Goal: Communication & Community: Answer question/provide support

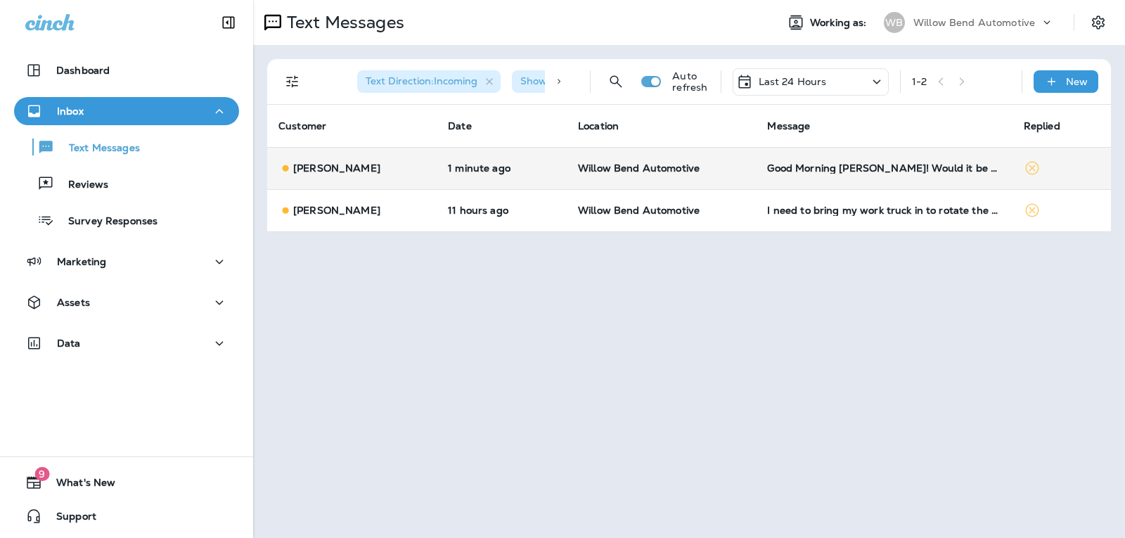
click at [798, 153] on td "Good Morning [PERSON_NAME]! Would it be possible to make an appointment for [DA…" at bounding box center [884, 168] width 256 height 42
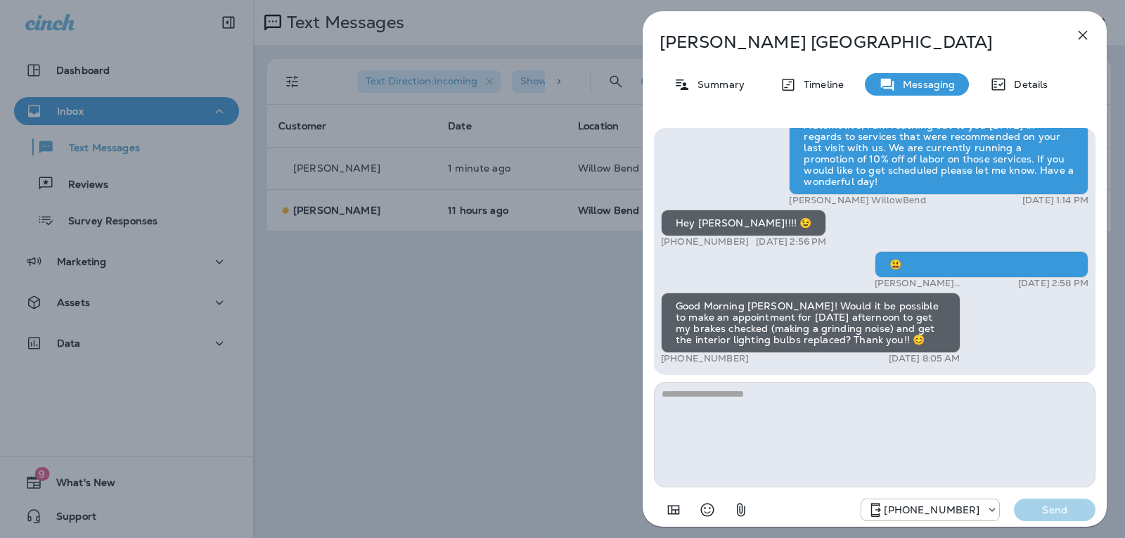
click at [747, 406] on textarea at bounding box center [874, 434] width 441 height 105
type textarea "*"
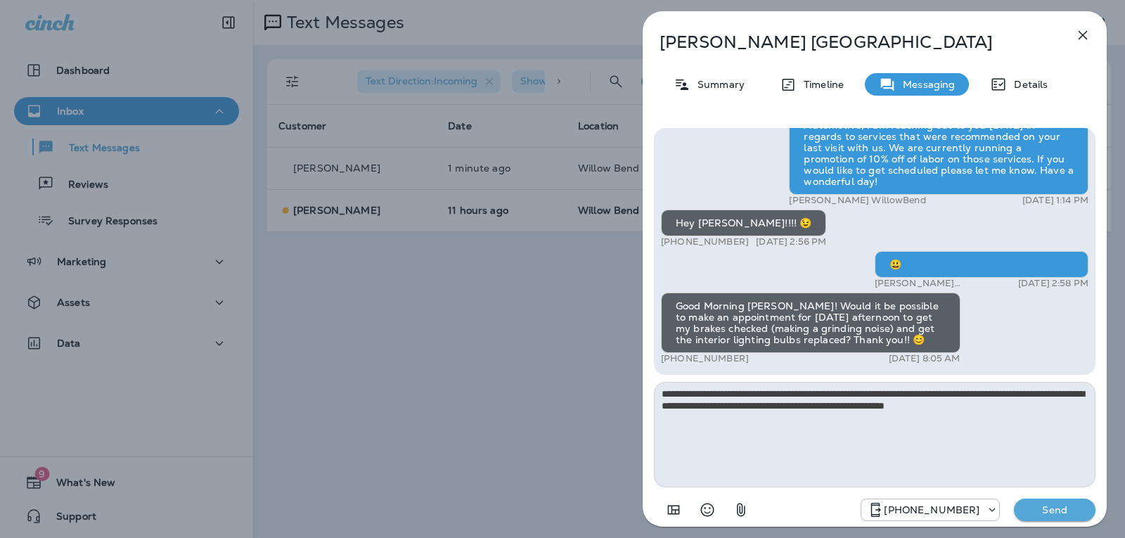
type textarea "**********"
click at [1036, 508] on p "Send" at bounding box center [1054, 509] width 59 height 13
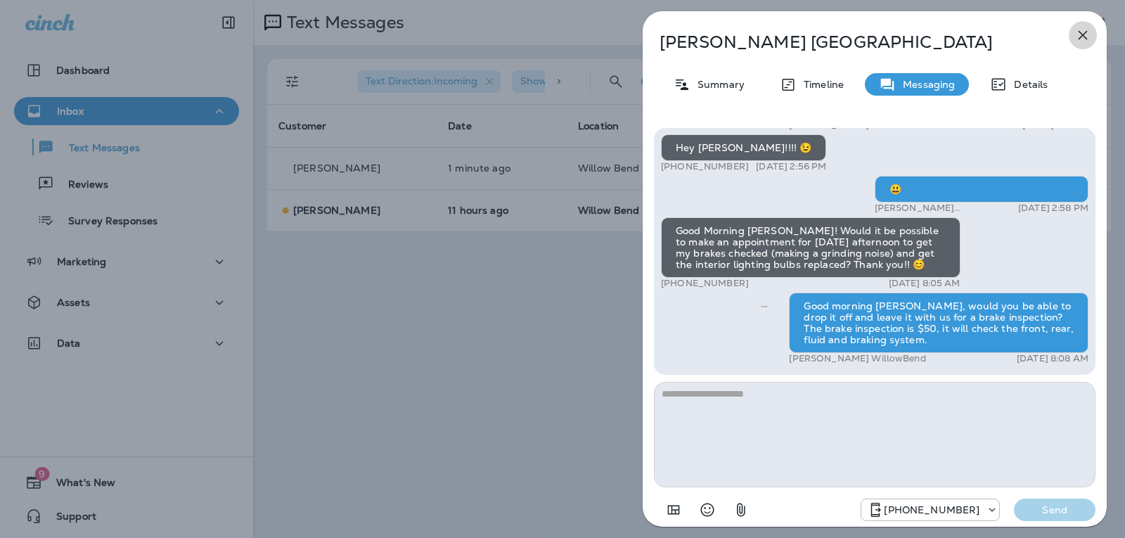
click at [1090, 42] on icon "button" at bounding box center [1082, 35] width 17 height 17
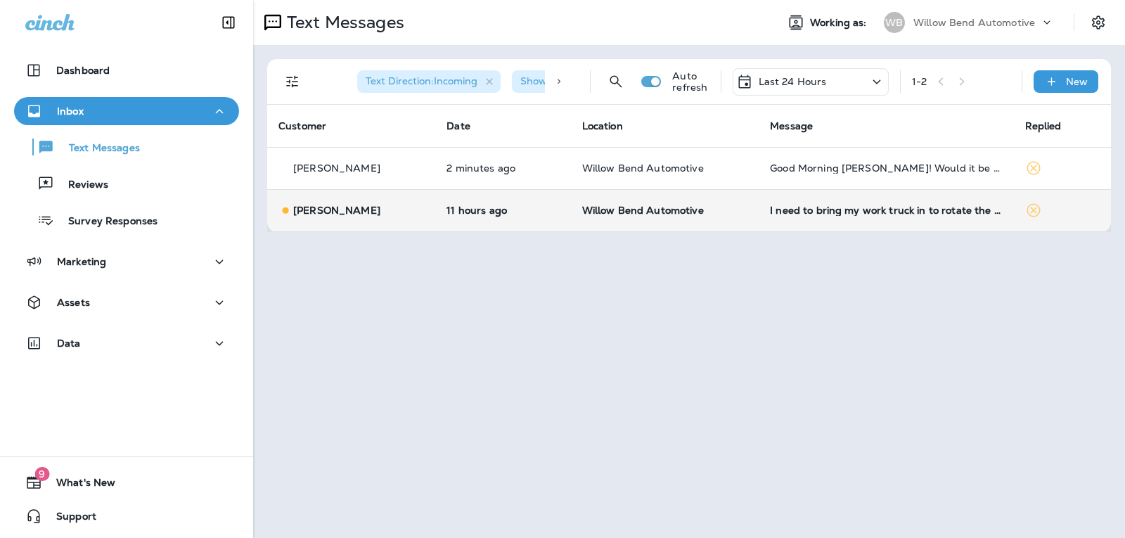
click at [820, 217] on td "I need to bring my work truck in to rotate the tires. My problem is that it's v…" at bounding box center [886, 210] width 254 height 42
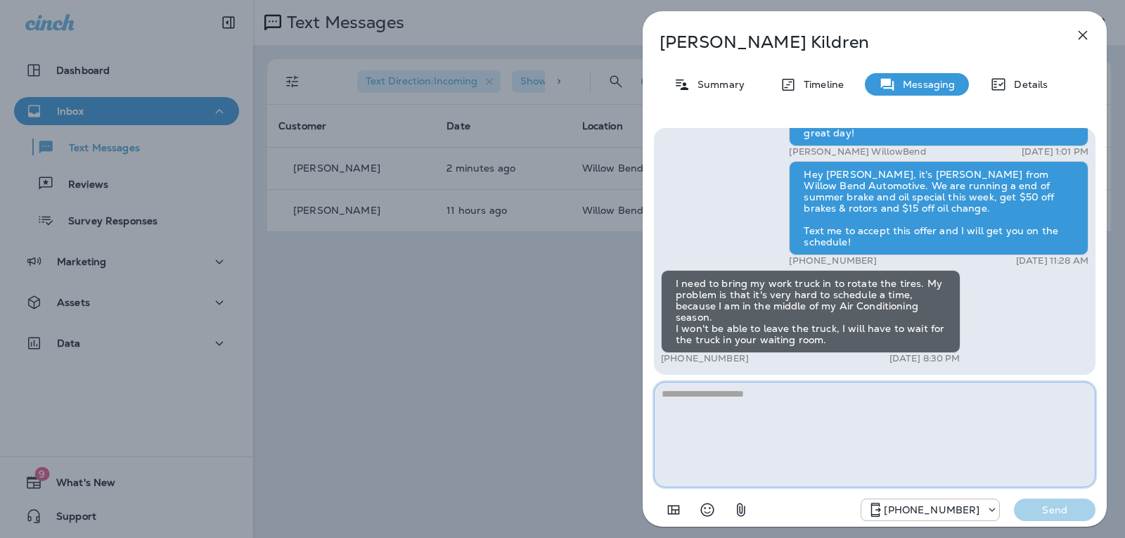
click at [844, 417] on textarea at bounding box center [874, 434] width 441 height 105
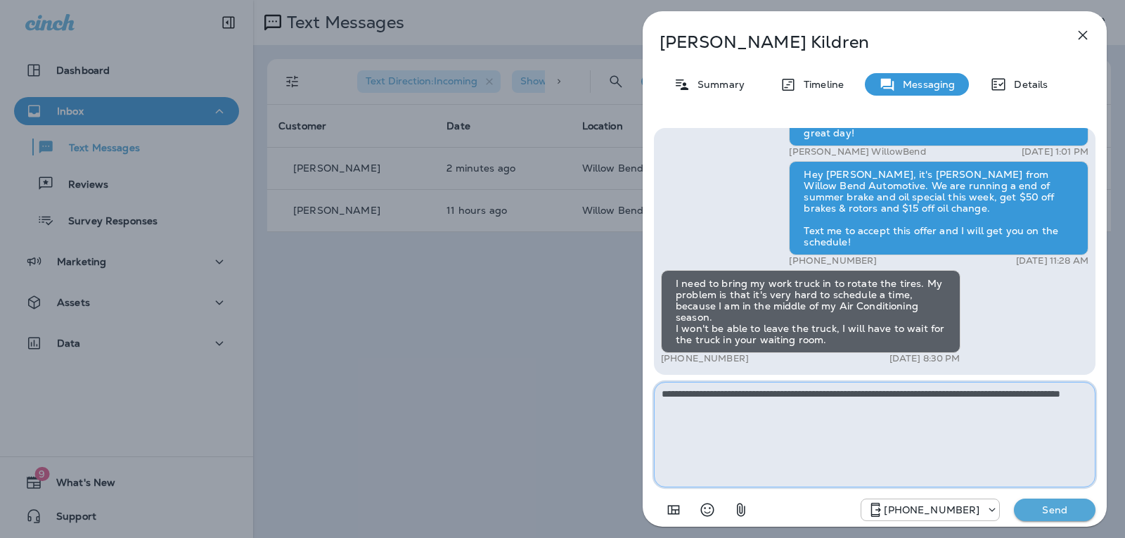
type textarea "**********"
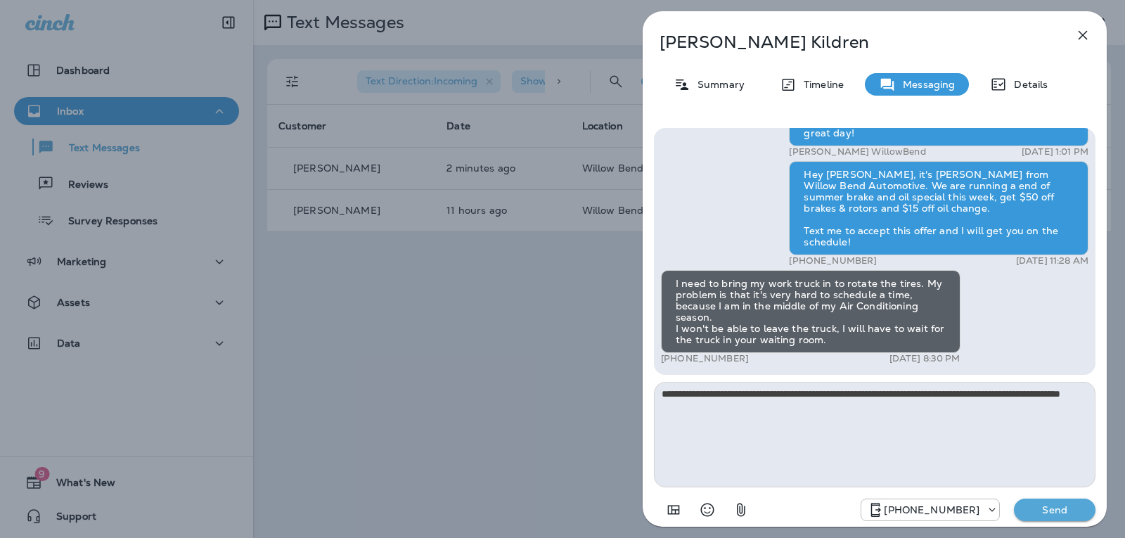
click at [1068, 508] on p "Send" at bounding box center [1054, 509] width 59 height 13
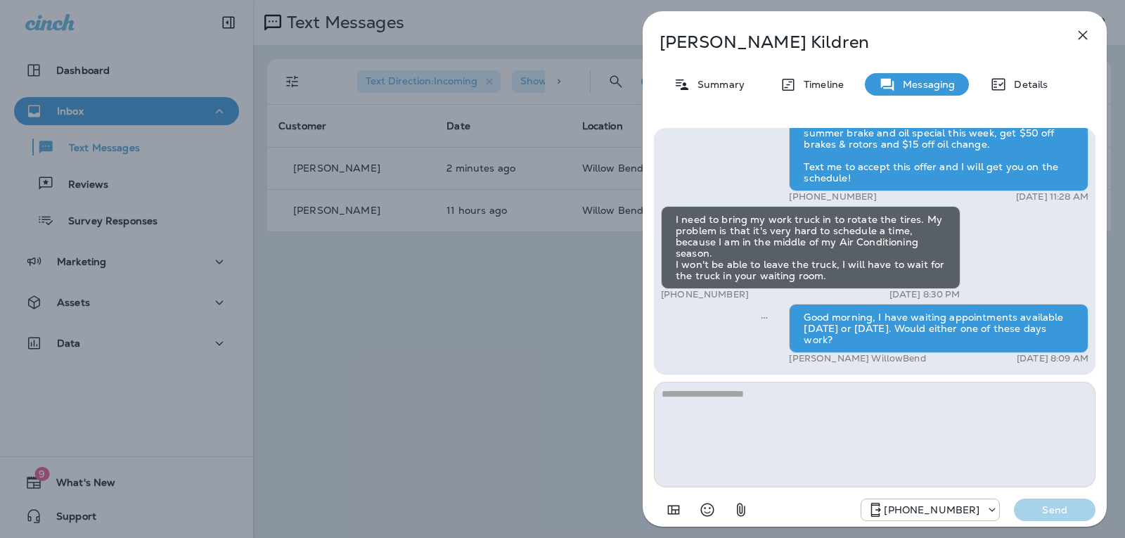
click at [1092, 38] on button "button" at bounding box center [1083, 35] width 28 height 28
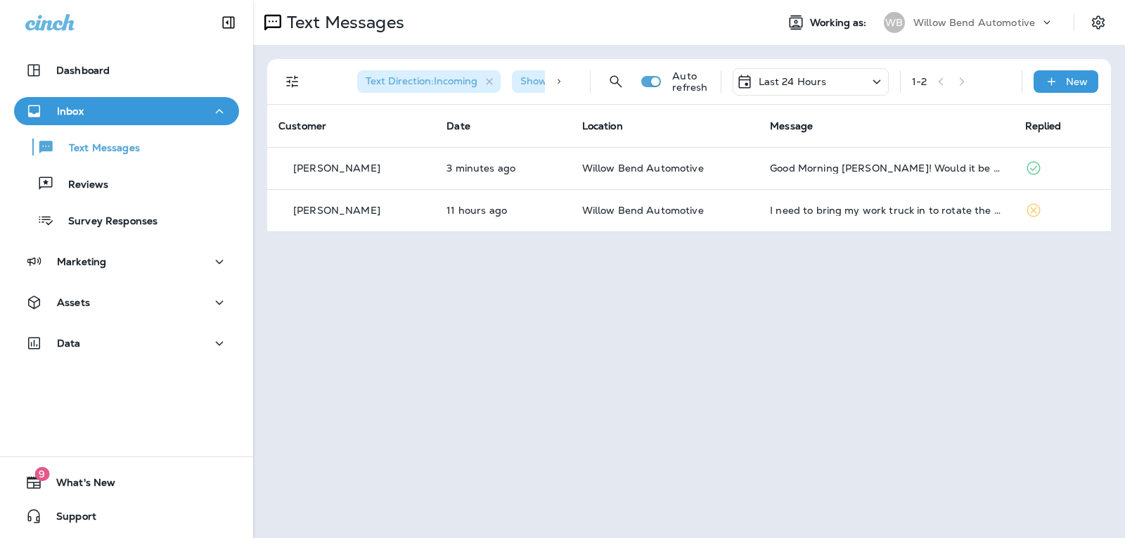
click at [790, 86] on p "Last 24 Hours" at bounding box center [793, 81] width 68 height 11
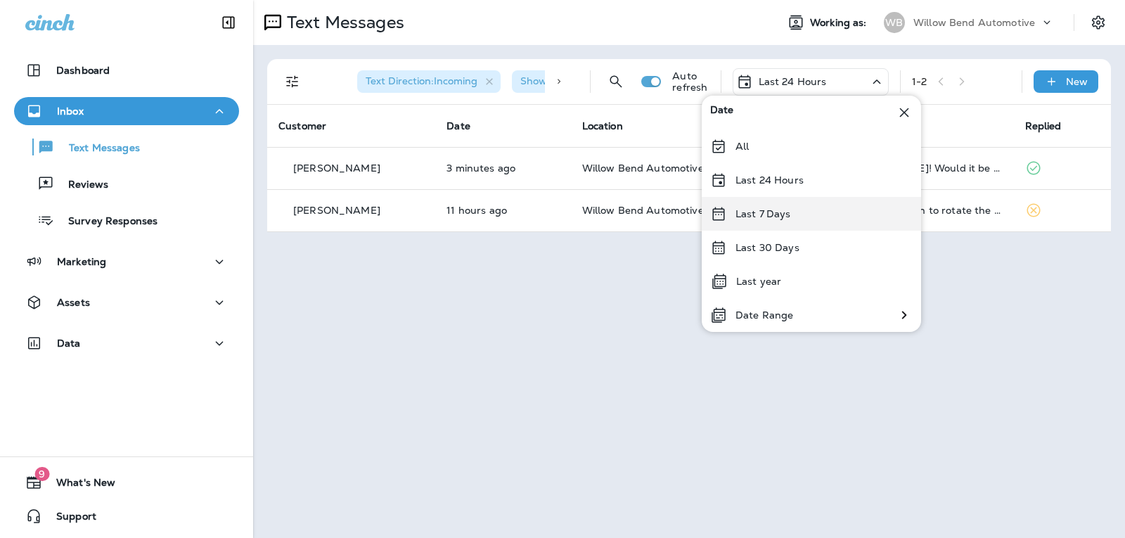
click at [788, 209] on p "Last 7 Days" at bounding box center [763, 213] width 56 height 11
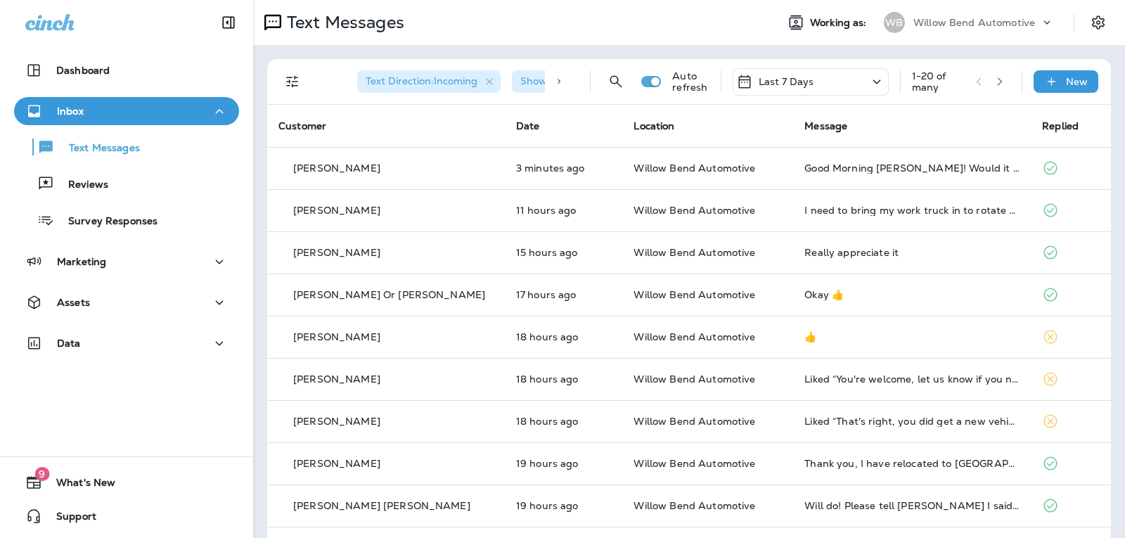
click at [831, 84] on div "Last 7 Days" at bounding box center [811, 81] width 156 height 27
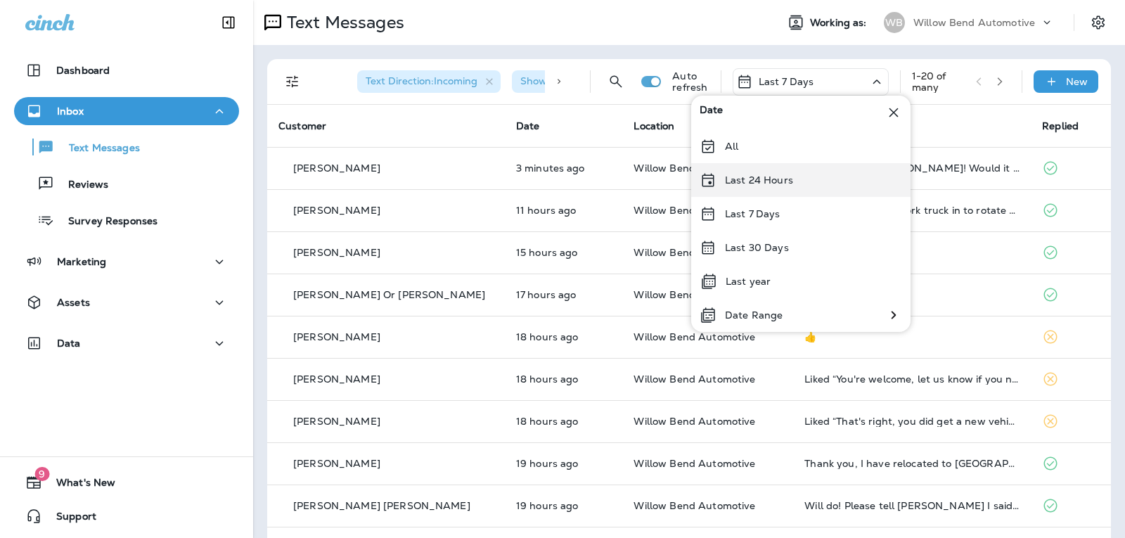
click at [820, 179] on div "Last 24 Hours" at bounding box center [800, 180] width 219 height 34
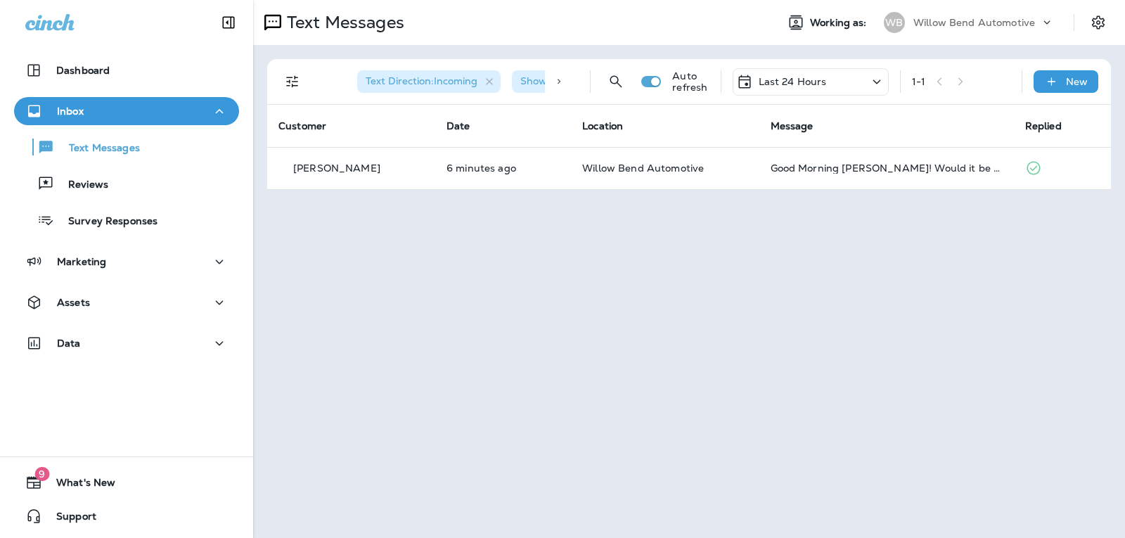
click at [762, 89] on div "Last 24 Hours" at bounding box center [781, 81] width 91 height 17
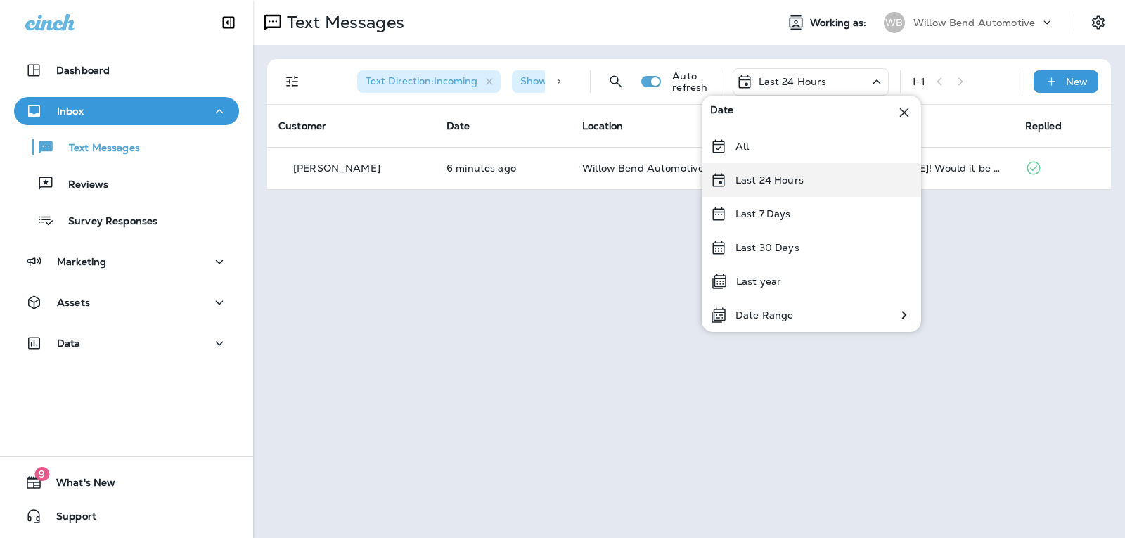
click at [754, 190] on div "Last 24 Hours" at bounding box center [811, 180] width 219 height 34
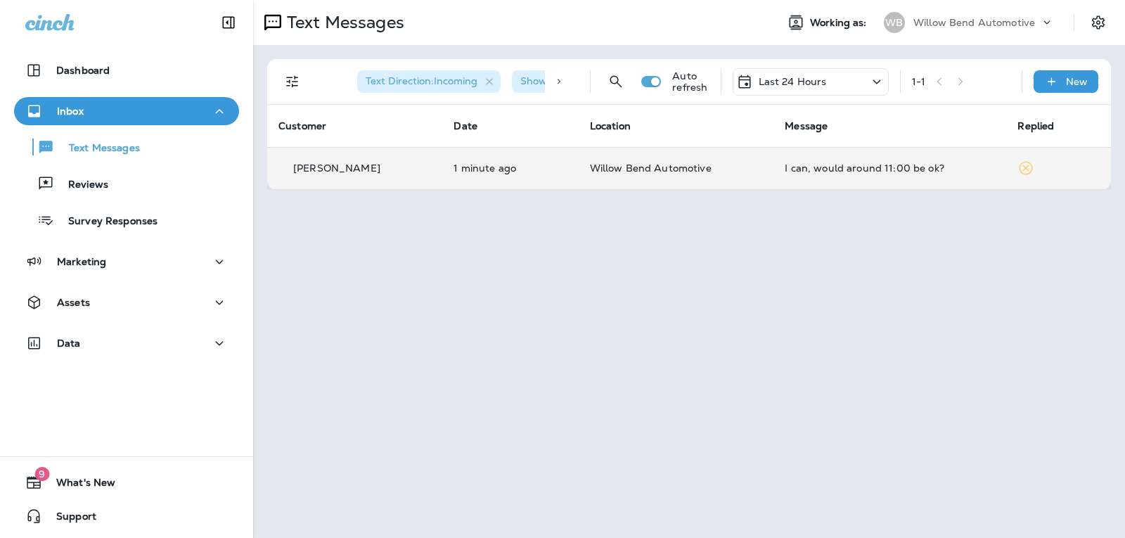
click at [867, 176] on td "I can, would around 11:00 be ok?" at bounding box center [889, 168] width 233 height 42
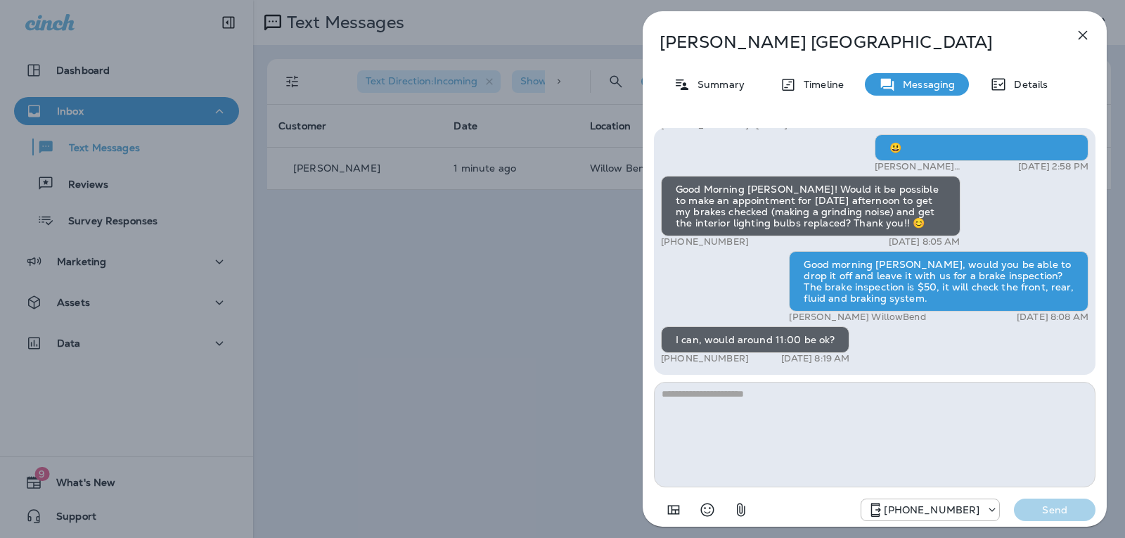
click at [747, 398] on textarea at bounding box center [874, 434] width 441 height 105
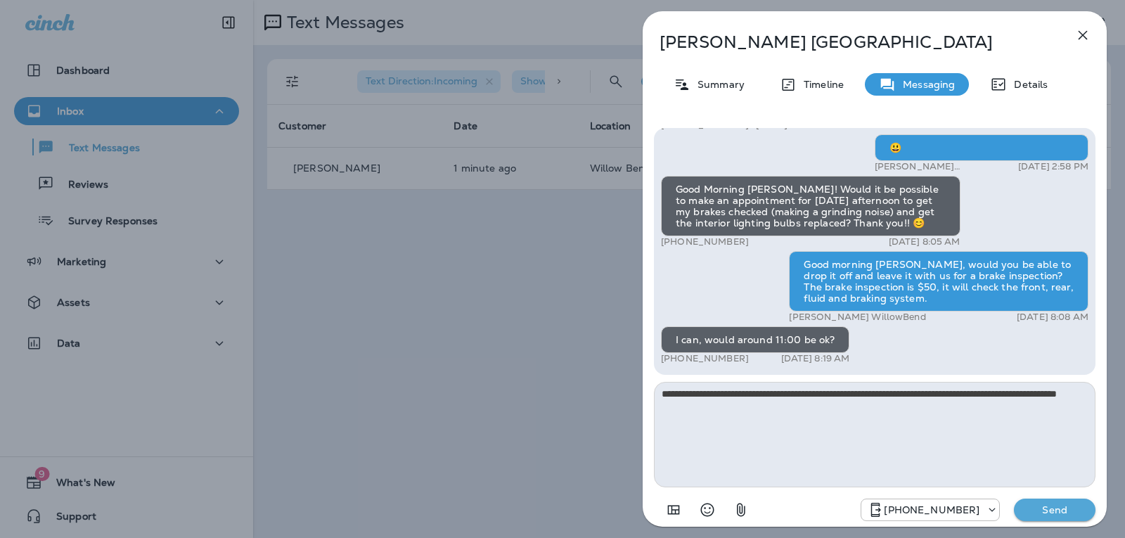
type textarea "**********"
click at [1031, 512] on p "Send" at bounding box center [1054, 509] width 59 height 13
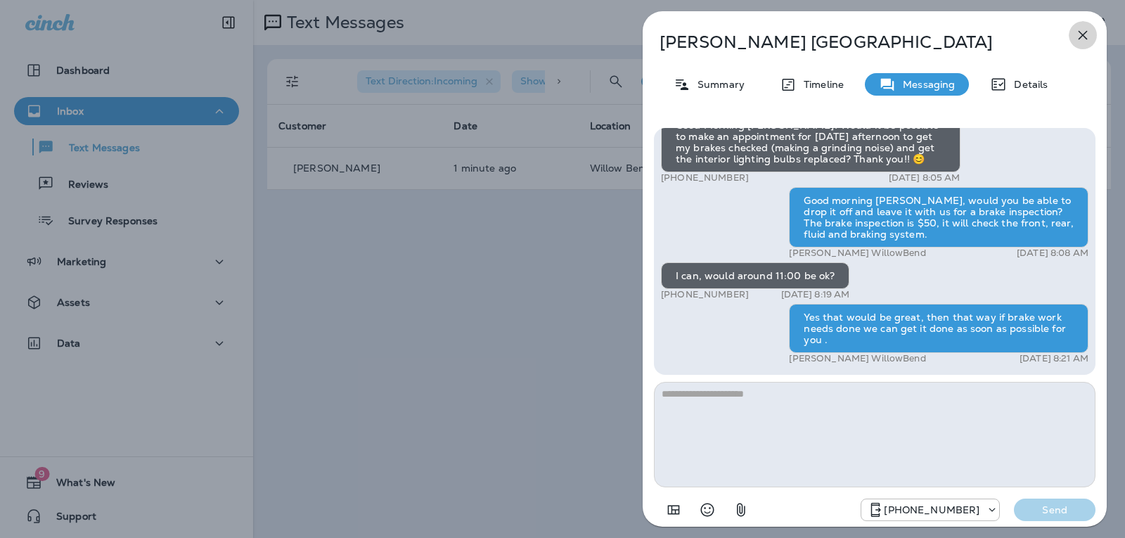
click at [1087, 36] on icon "button" at bounding box center [1082, 35] width 17 height 17
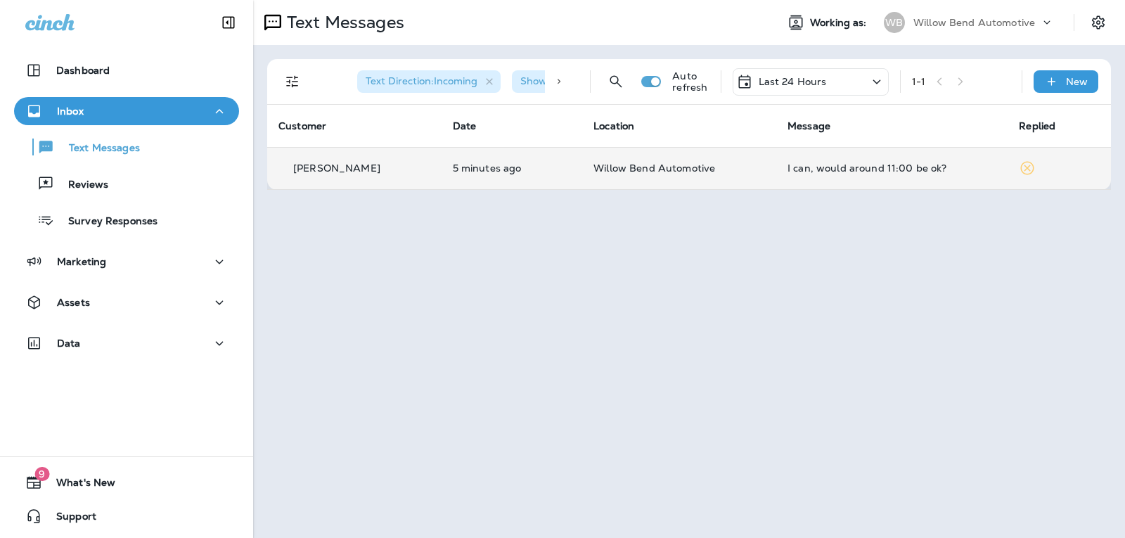
click at [844, 168] on div "I can, would around 11:00 be ok?" at bounding box center [891, 167] width 209 height 11
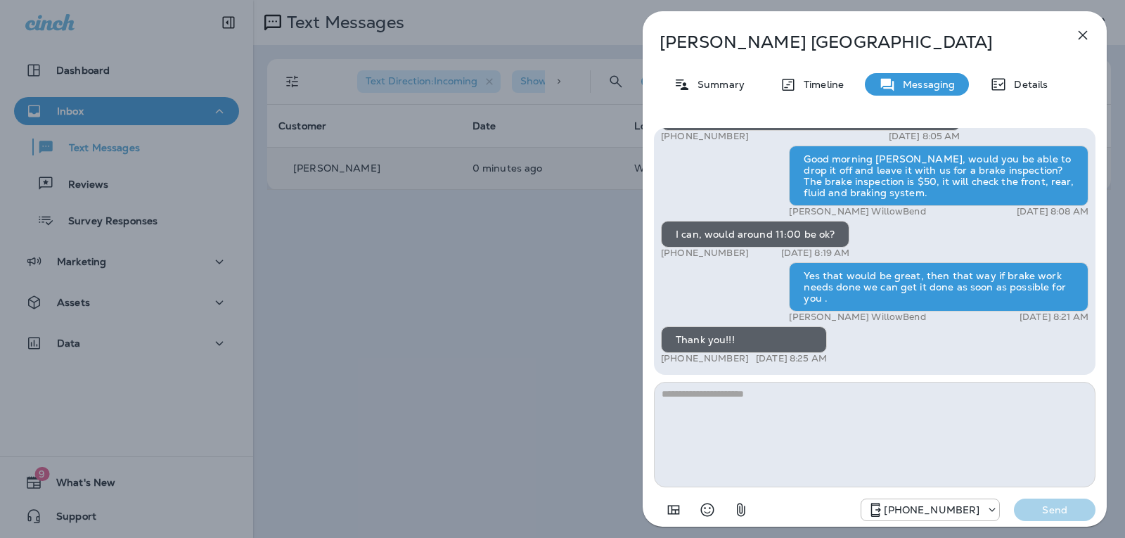
click at [770, 409] on textarea at bounding box center [874, 434] width 441 height 105
type textarea "*"
type textarea "**********"
click at [1075, 497] on div "[PHONE_NUMBER] Send" at bounding box center [874, 505] width 441 height 37
click at [1072, 510] on p "Send" at bounding box center [1054, 509] width 59 height 13
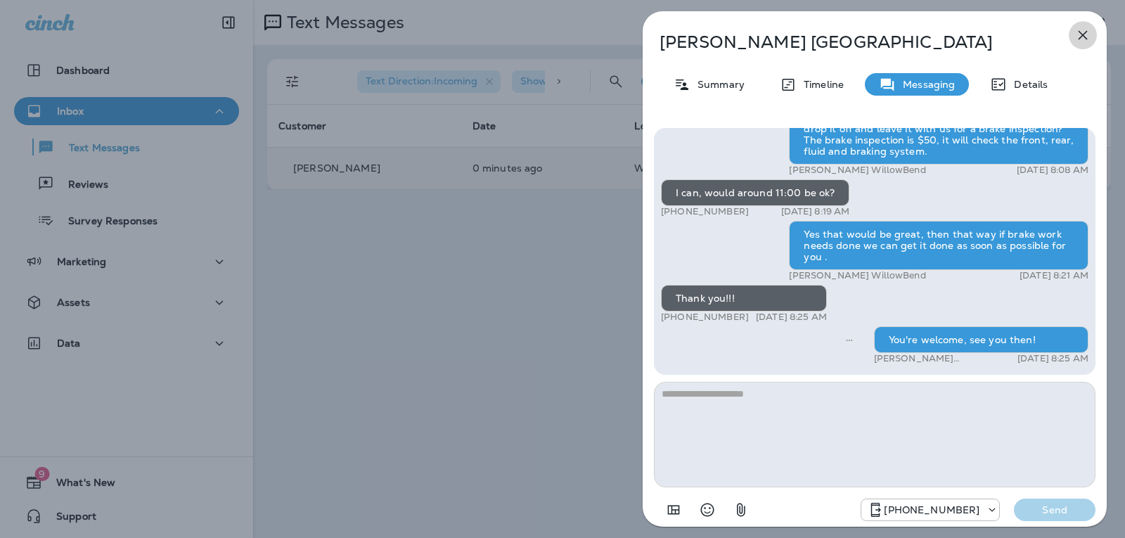
click at [1083, 34] on icon "button" at bounding box center [1082, 35] width 9 height 9
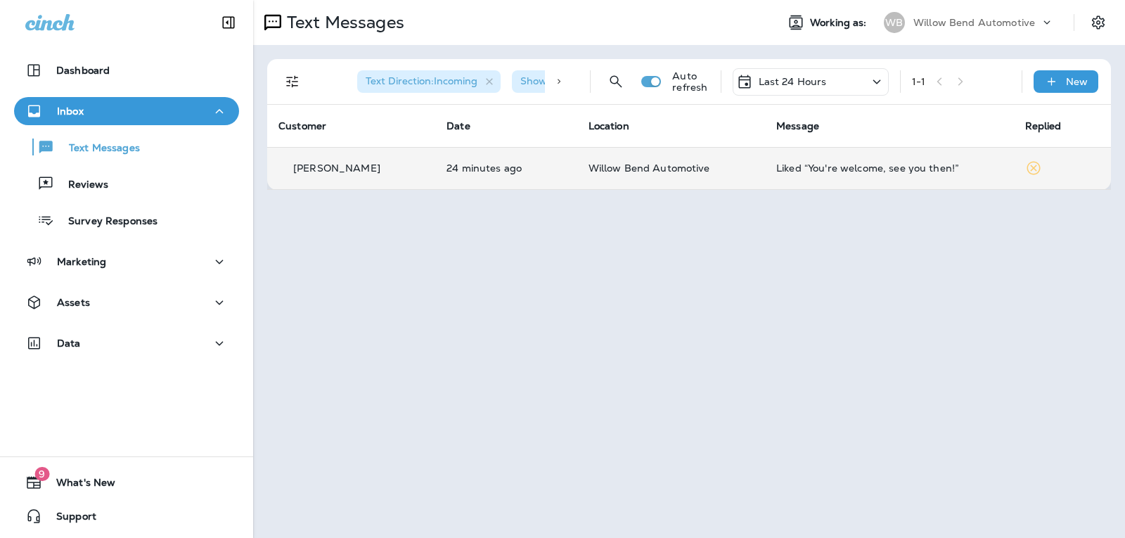
click at [801, 82] on p "Last 24 Hours" at bounding box center [793, 81] width 68 height 11
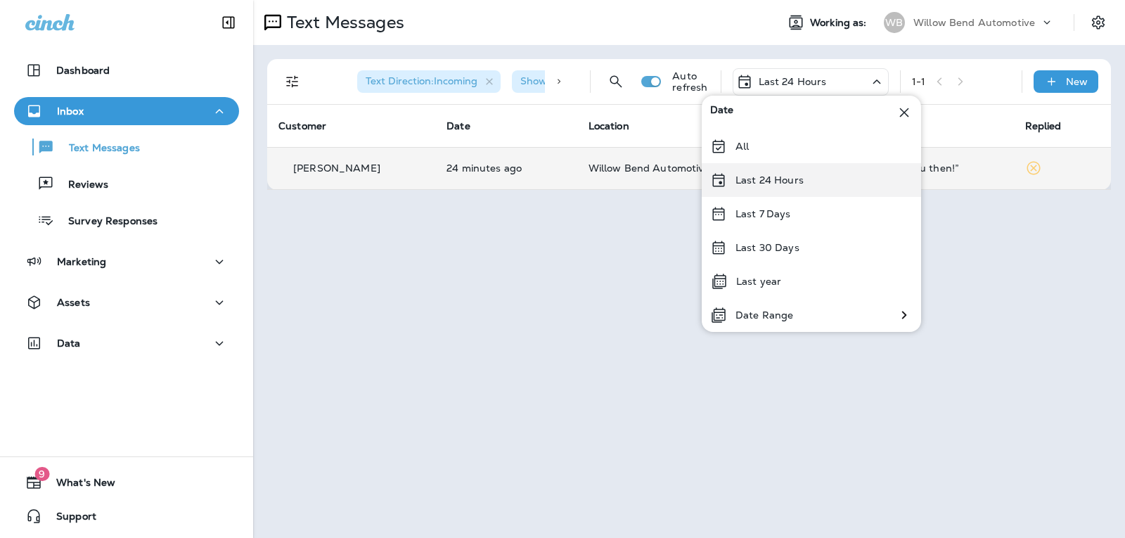
click at [808, 169] on div "Last 24 Hours" at bounding box center [811, 180] width 219 height 34
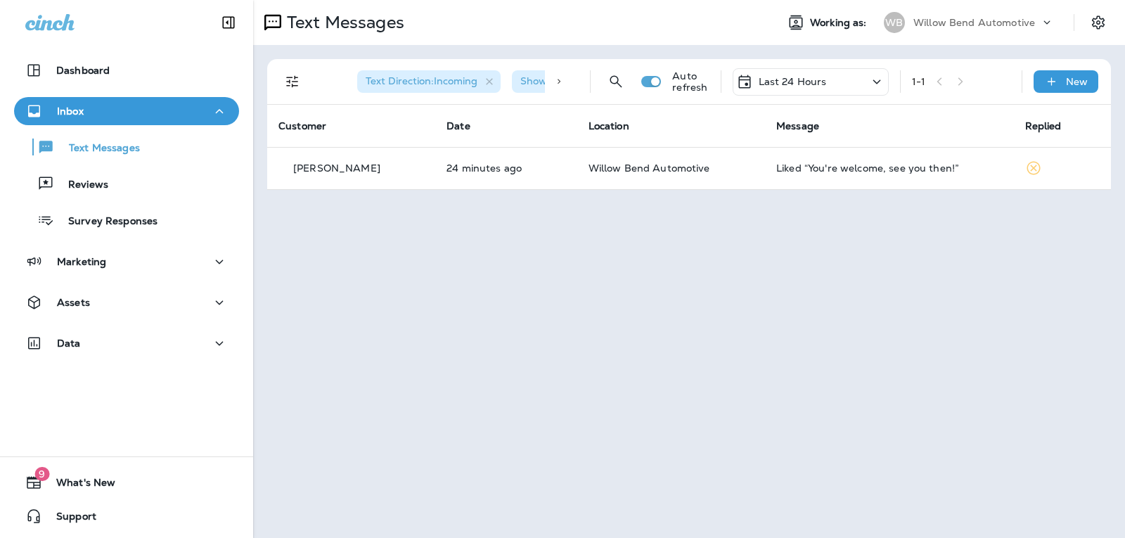
click at [848, 72] on div "Last 24 Hours" at bounding box center [811, 81] width 156 height 27
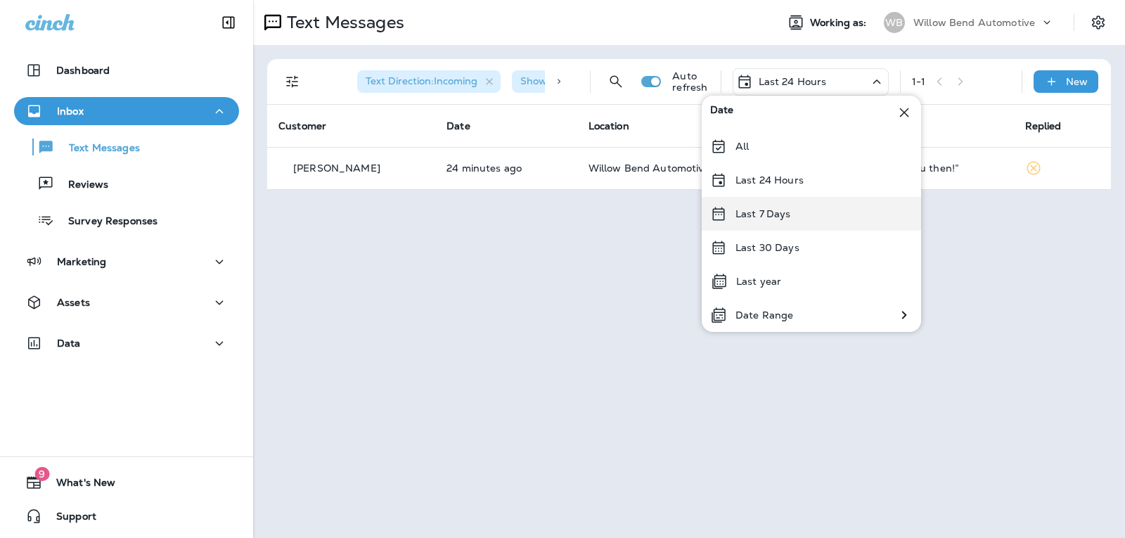
click at [802, 228] on div "Last 7 Days" at bounding box center [811, 214] width 219 height 34
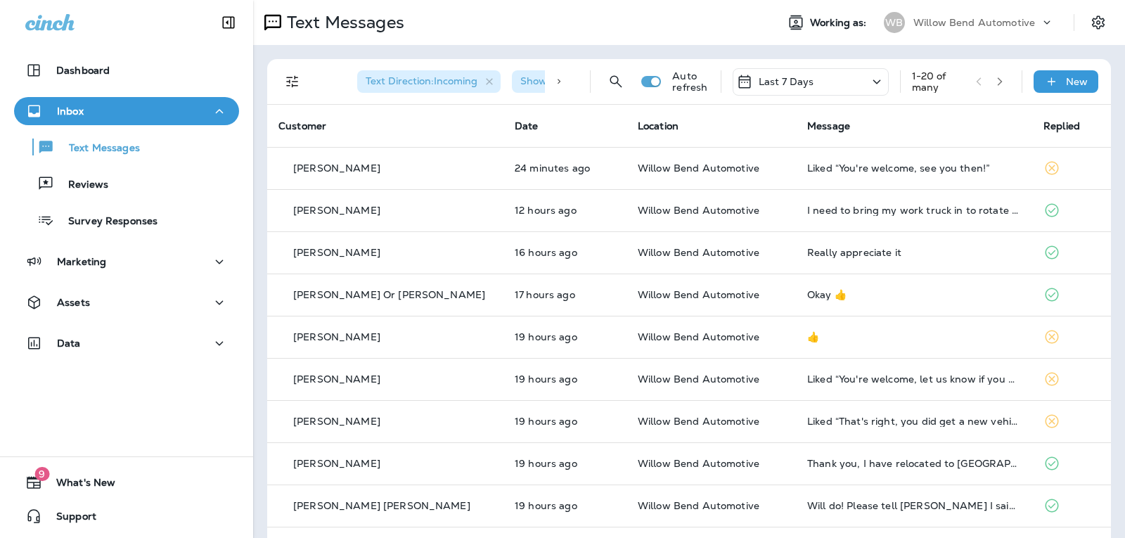
click at [805, 83] on div "Last 7 Days" at bounding box center [811, 81] width 156 height 27
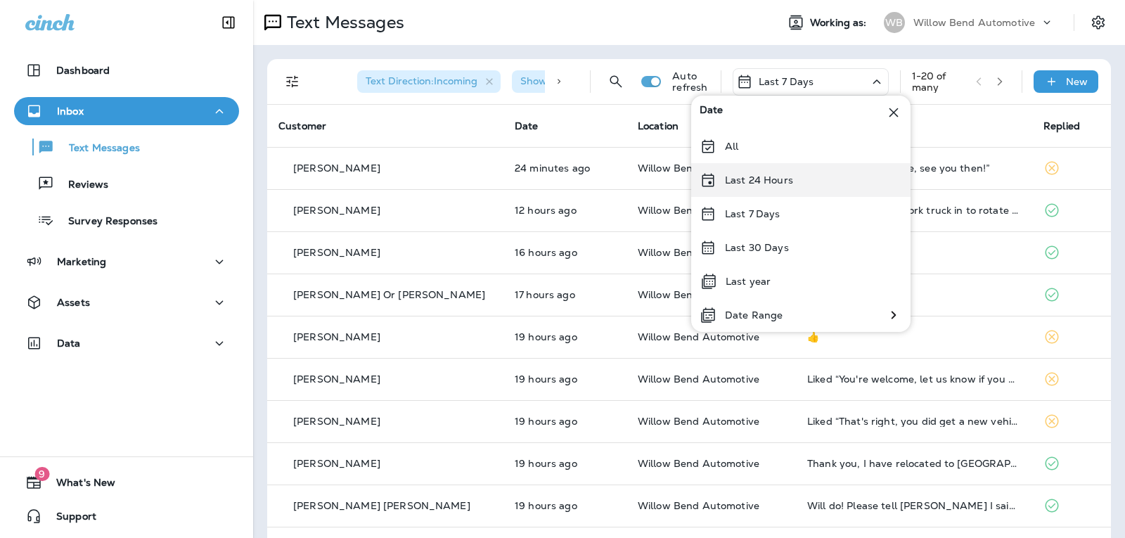
click at [775, 176] on p "Last 24 Hours" at bounding box center [759, 179] width 68 height 11
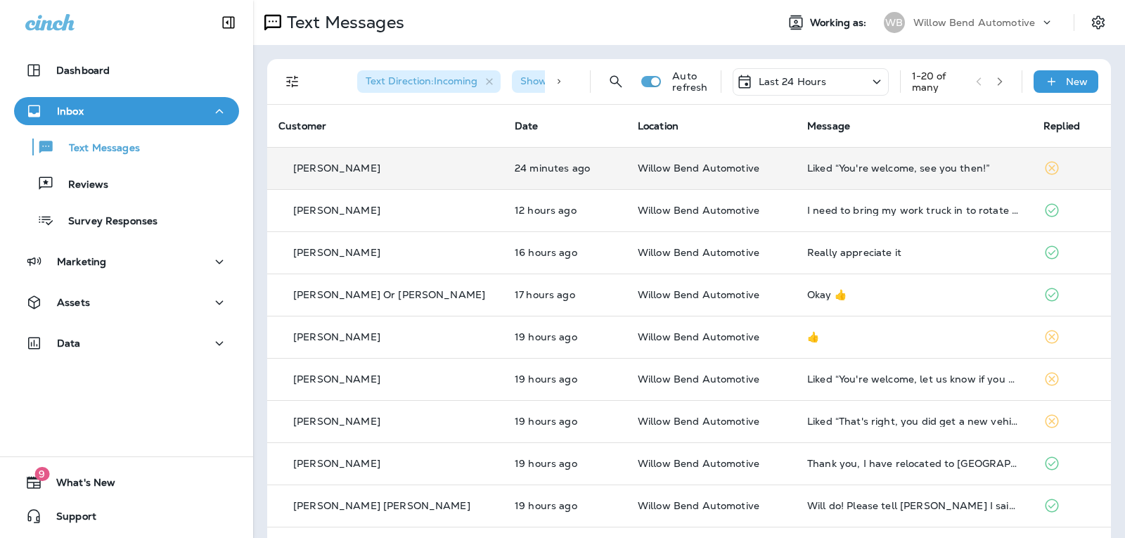
click at [878, 177] on td "Liked “You're welcome, see you then!”" at bounding box center [914, 168] width 236 height 42
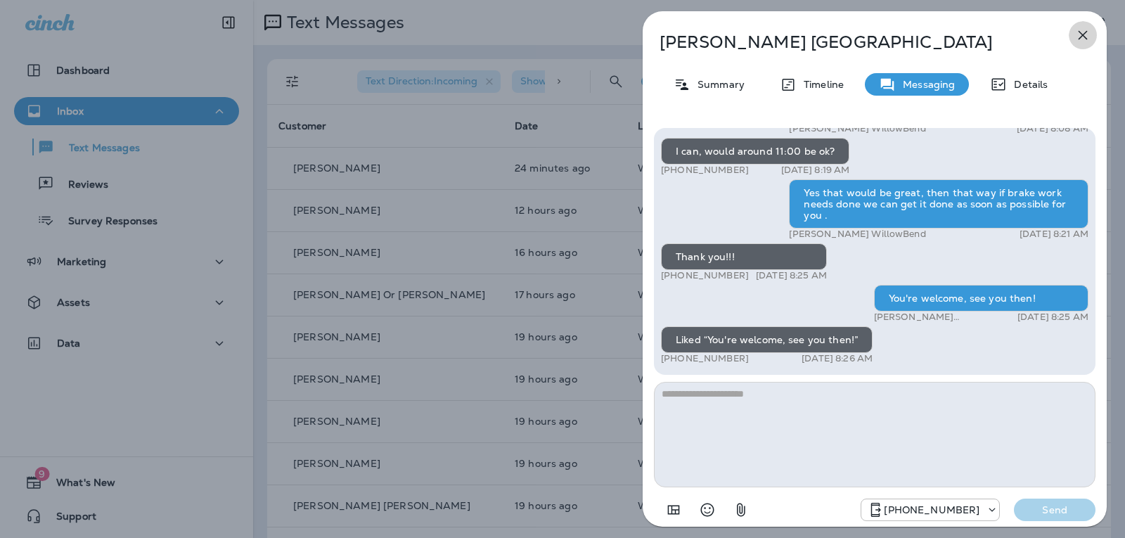
click at [1083, 31] on icon "button" at bounding box center [1082, 35] width 17 height 17
